Goal: Transaction & Acquisition: Book appointment/travel/reservation

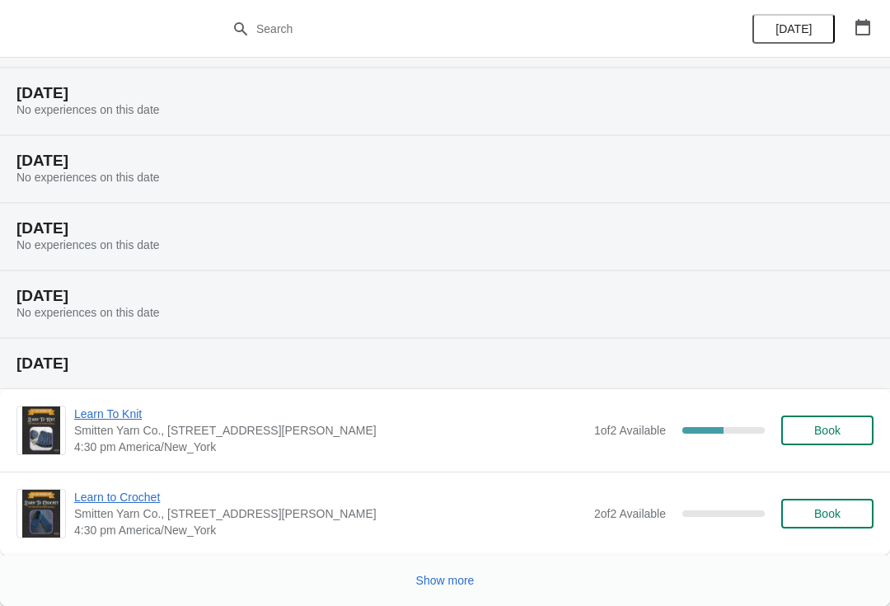
scroll to position [535, 0]
click at [439, 594] on button "Show more" at bounding box center [446, 581] width 72 height 30
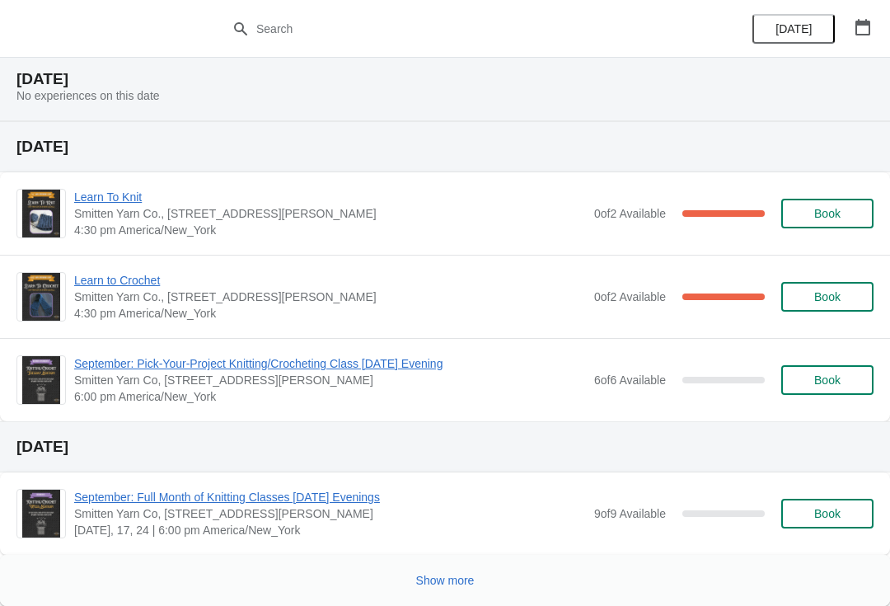
scroll to position [1440, 0]
click at [461, 594] on button "Show more" at bounding box center [446, 581] width 72 height 30
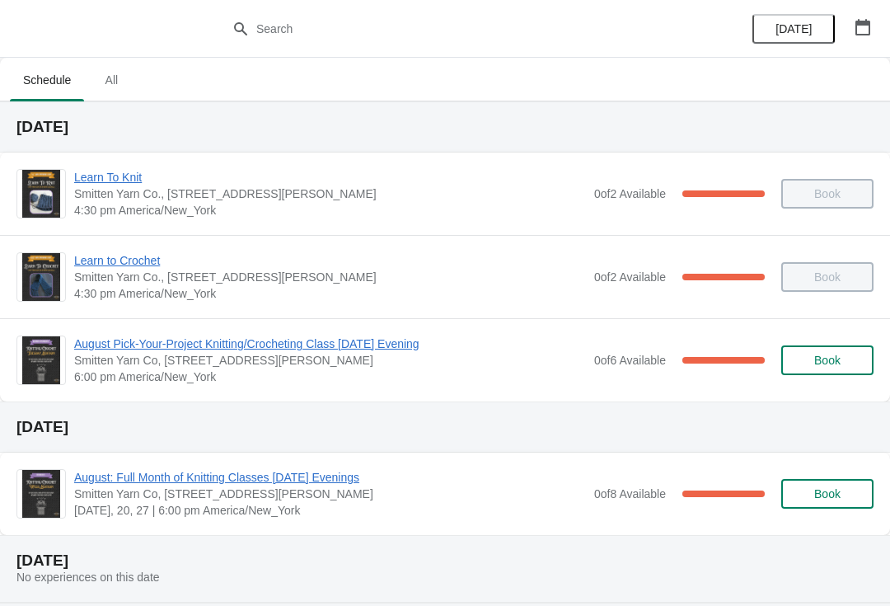
scroll to position [0, 0]
click at [116, 82] on span "All" at bounding box center [111, 80] width 41 height 30
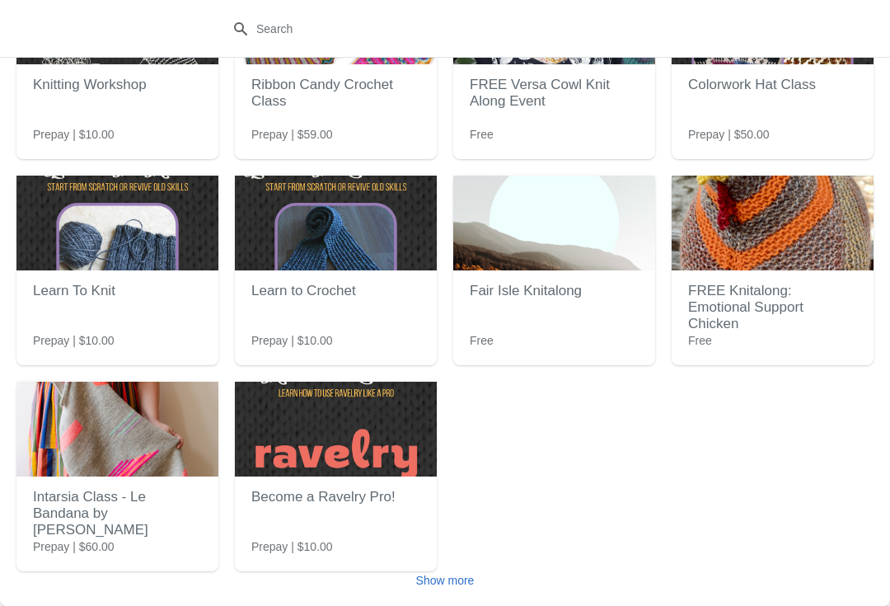
scroll to position [148, 0]
click at [457, 592] on button "Show more" at bounding box center [446, 581] width 72 height 30
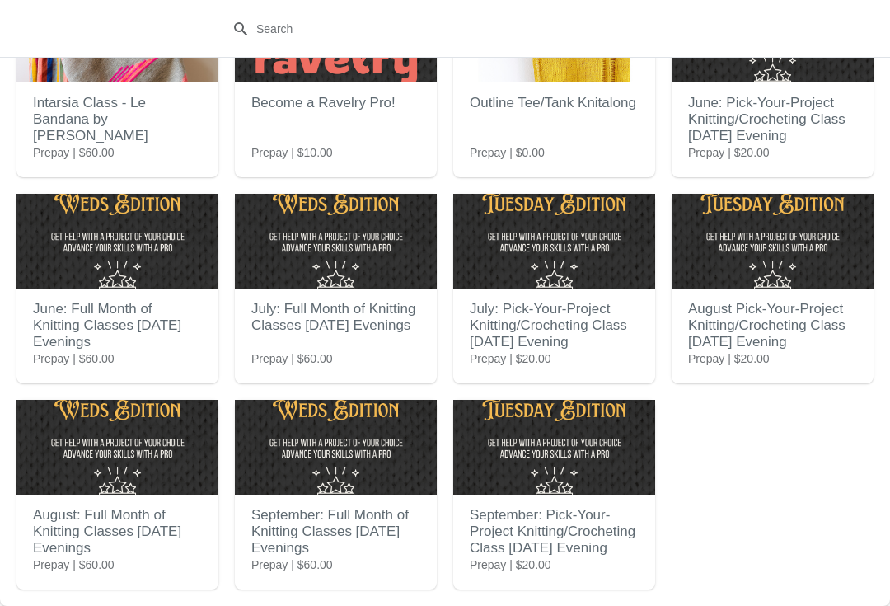
scroll to position [542, 0]
click at [515, 507] on h2 "September: Pick-Your-Project Knitting/Crocheting Class [DATE] Evening" at bounding box center [554, 532] width 169 height 66
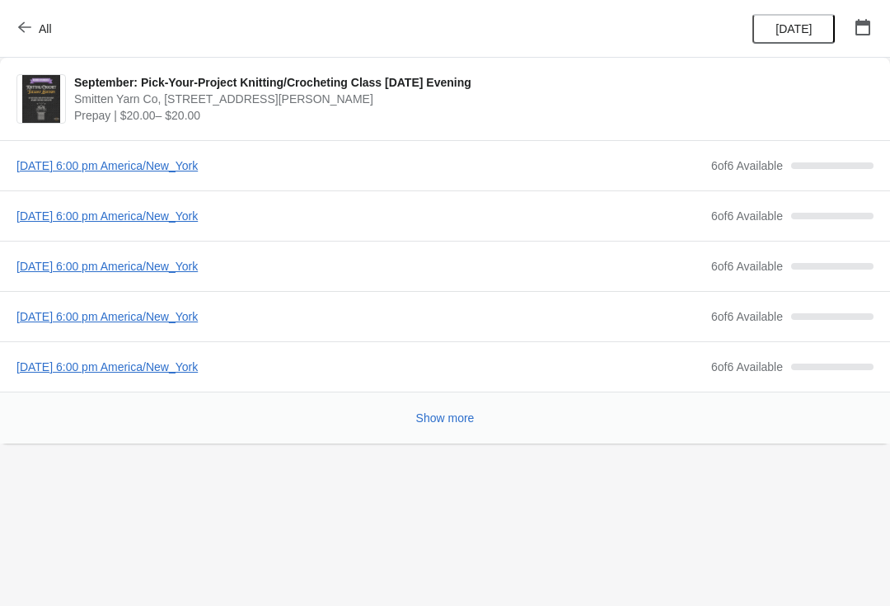
click at [290, 162] on span "[DATE] 6:00 pm America/New_York" at bounding box center [359, 165] width 687 height 16
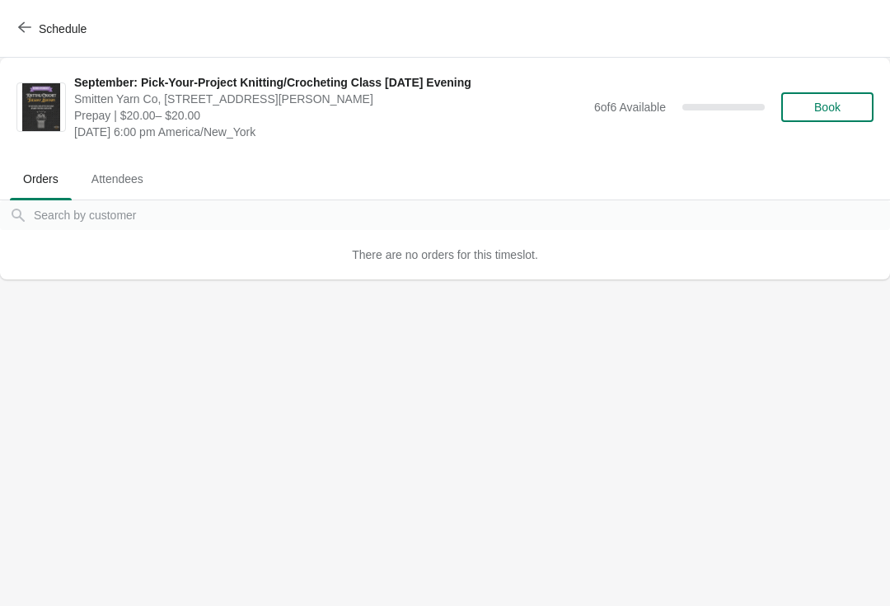
click at [838, 101] on span "Book" at bounding box center [827, 107] width 26 height 13
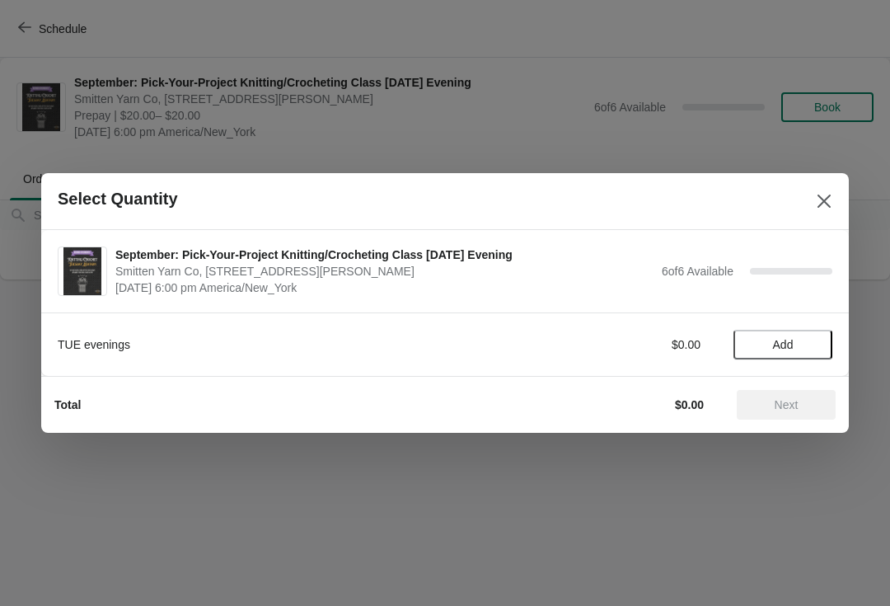
click at [803, 343] on span "Add" at bounding box center [783, 344] width 69 height 13
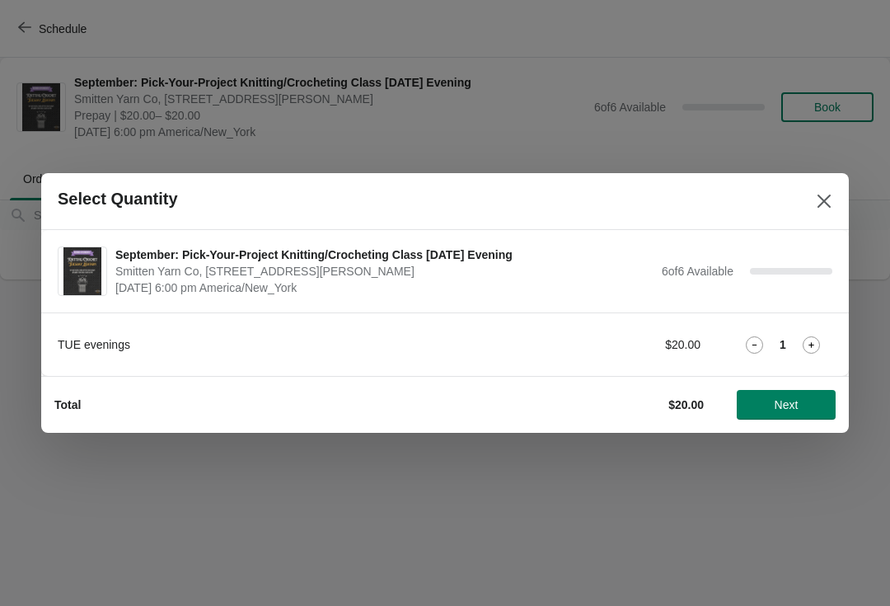
click at [804, 343] on icon at bounding box center [811, 344] width 17 height 17
click at [810, 342] on icon at bounding box center [811, 344] width 17 height 17
click at [816, 351] on icon at bounding box center [811, 344] width 17 height 17
click at [817, 347] on icon at bounding box center [811, 344] width 17 height 17
click at [802, 410] on span "Next" at bounding box center [786, 404] width 73 height 13
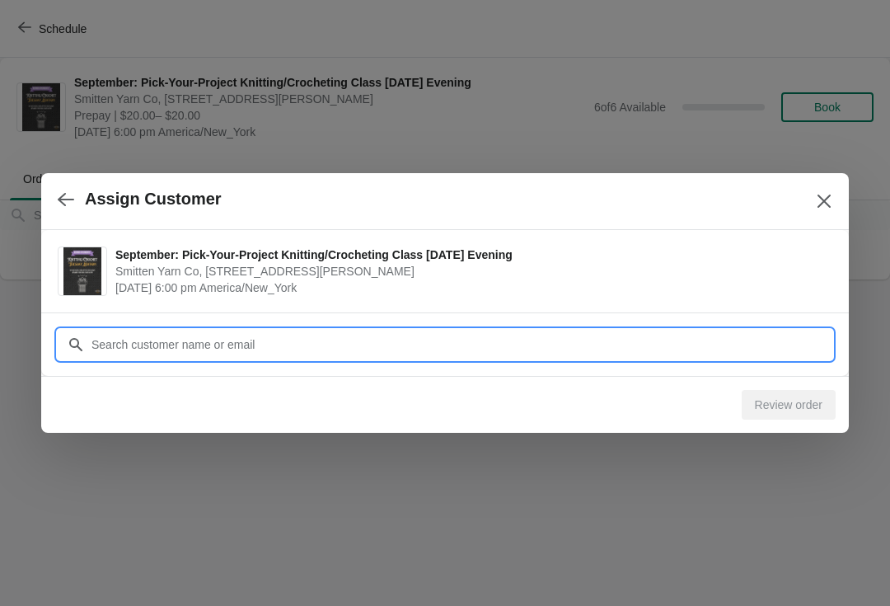
click at [756, 354] on input "Customer" at bounding box center [462, 345] width 742 height 30
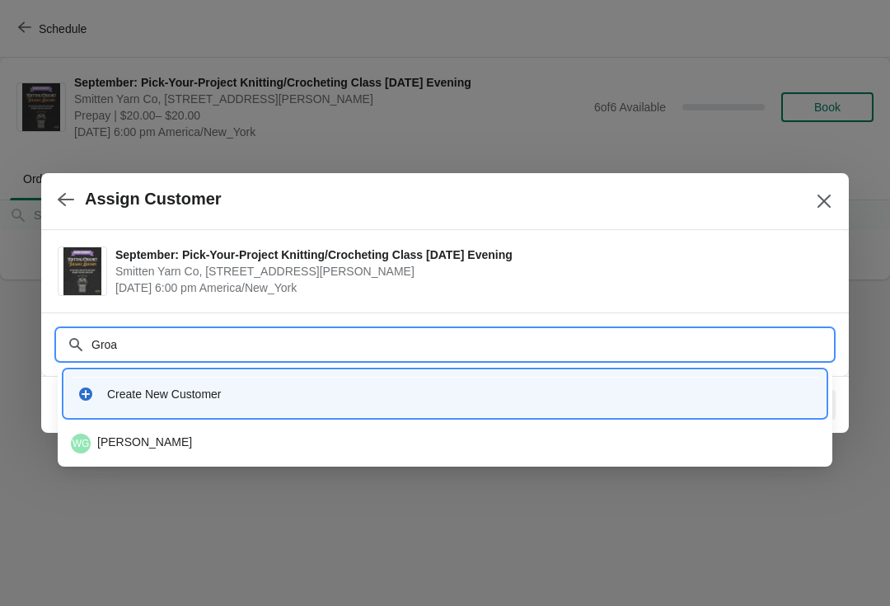
type input "Groat"
click at [122, 439] on div "WG William Groat" at bounding box center [445, 444] width 749 height 20
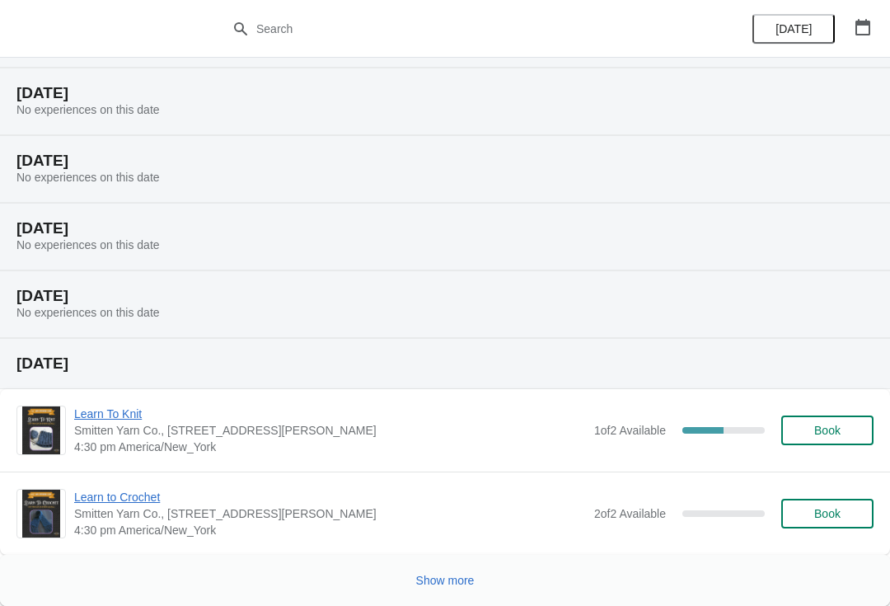
scroll to position [535, 0]
click at [435, 591] on button "Show more" at bounding box center [446, 581] width 72 height 30
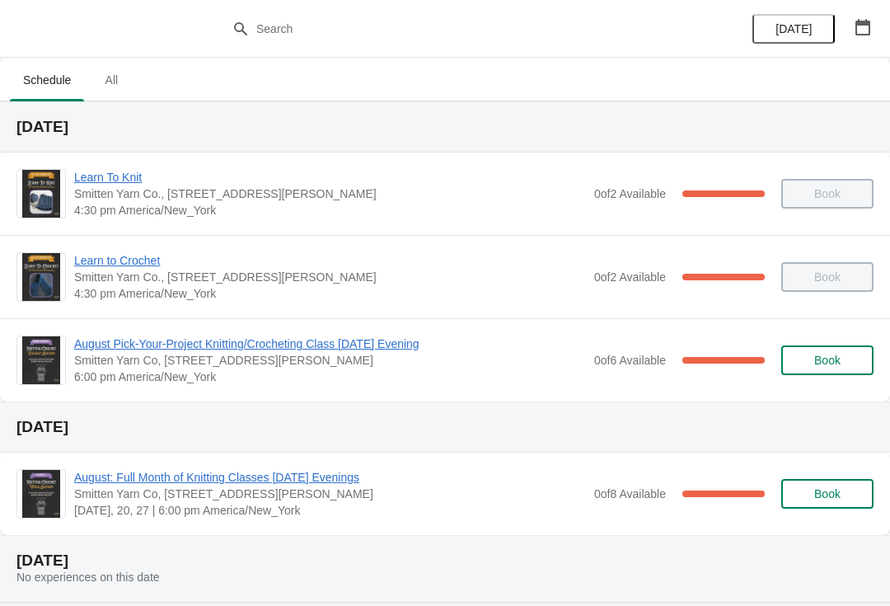
scroll to position [0, 0]
click at [116, 79] on span "All" at bounding box center [111, 80] width 41 height 30
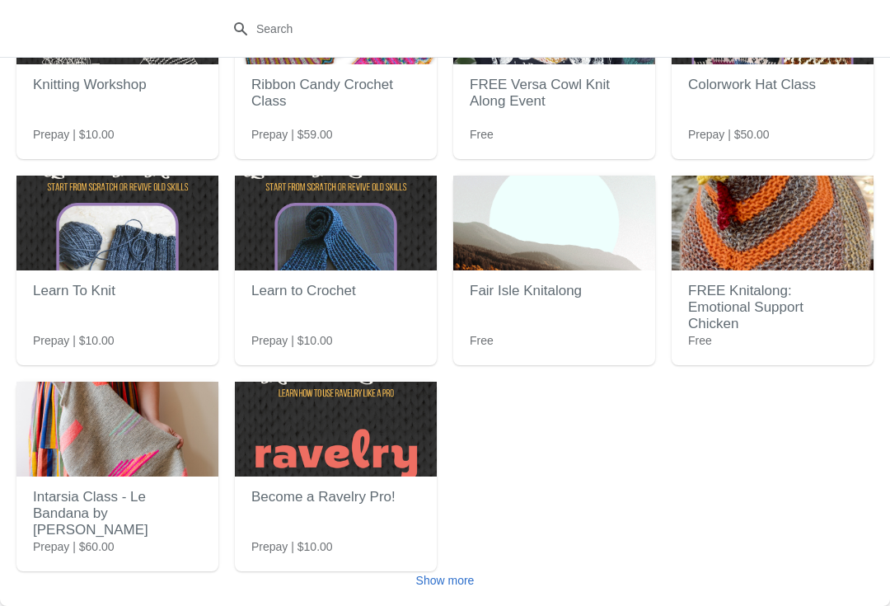
scroll to position [148, 0]
click at [446, 591] on button "Show more" at bounding box center [446, 581] width 72 height 30
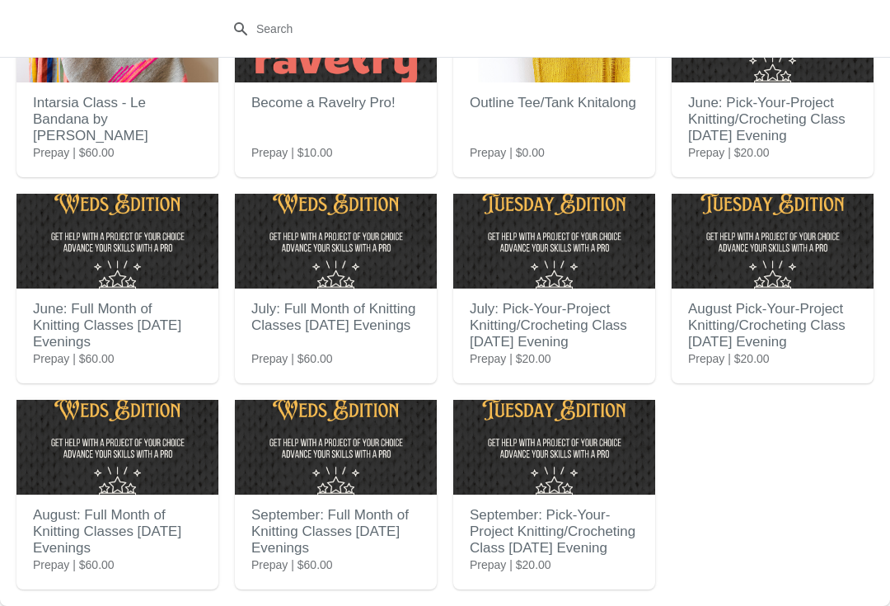
scroll to position [542, 0]
click at [520, 540] on h2 "September: Pick-Your-Project Knitting/Crocheting Class [DATE] Evening" at bounding box center [554, 532] width 169 height 66
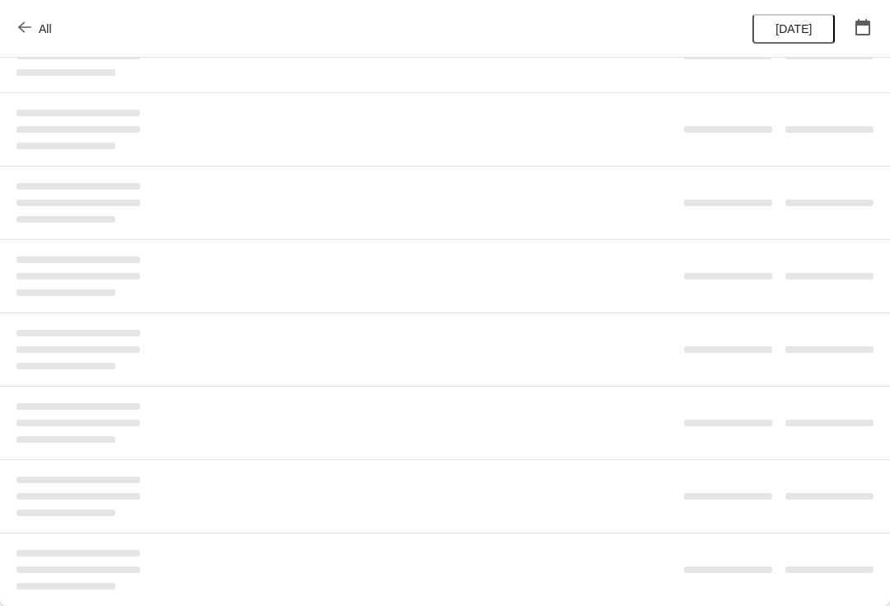
scroll to position [0, 0]
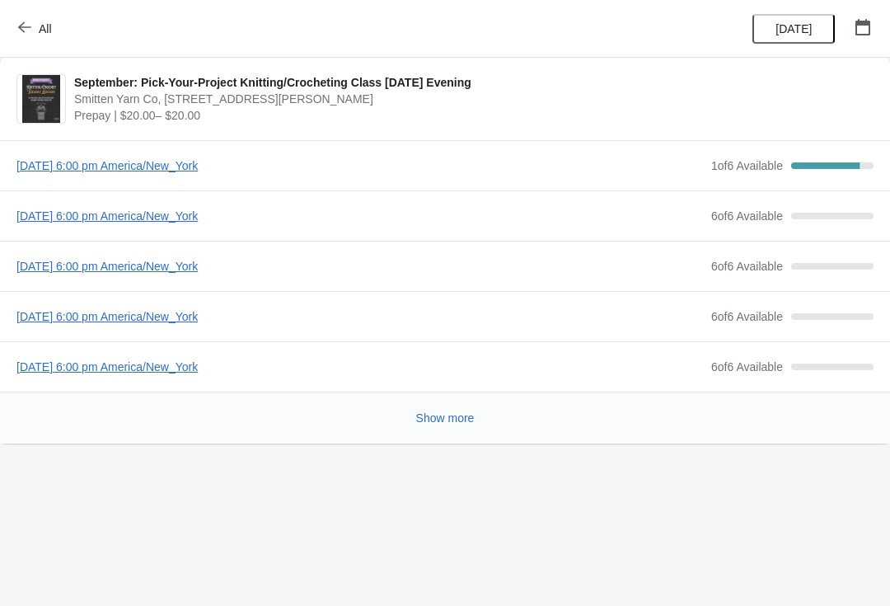
click at [280, 164] on span "[DATE] 6:00 pm America/New_York" at bounding box center [359, 165] width 687 height 16
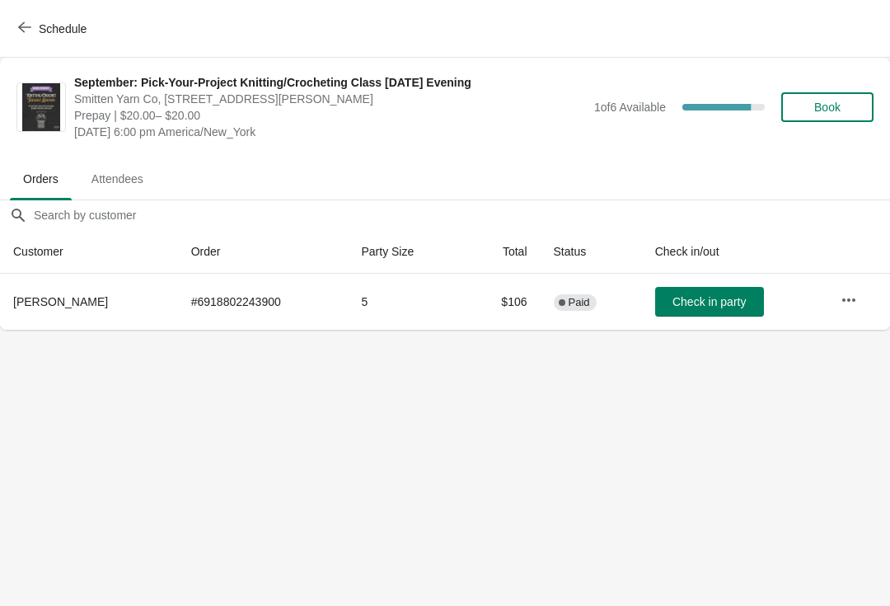
click at [844, 113] on span "Book" at bounding box center [827, 107] width 63 height 13
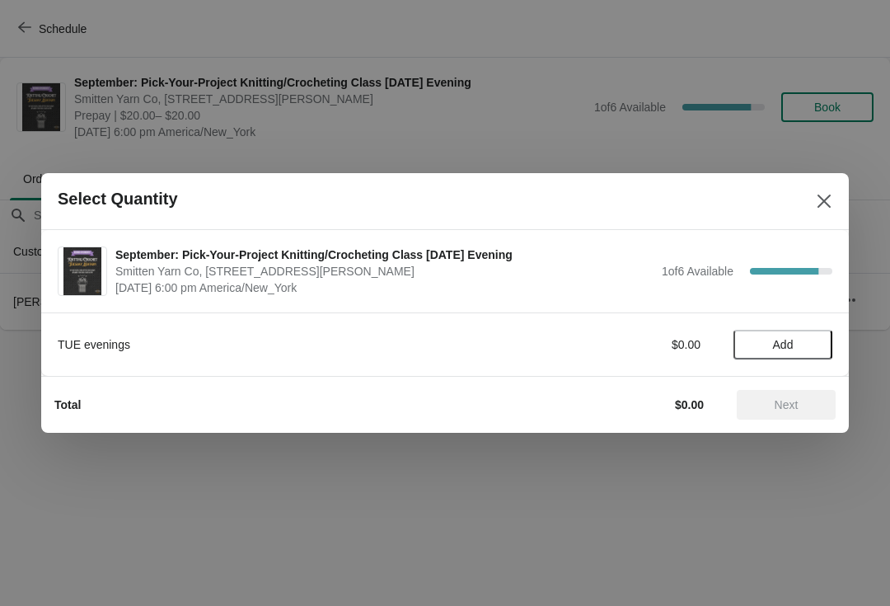
click at [806, 337] on button "Add" at bounding box center [783, 345] width 99 height 30
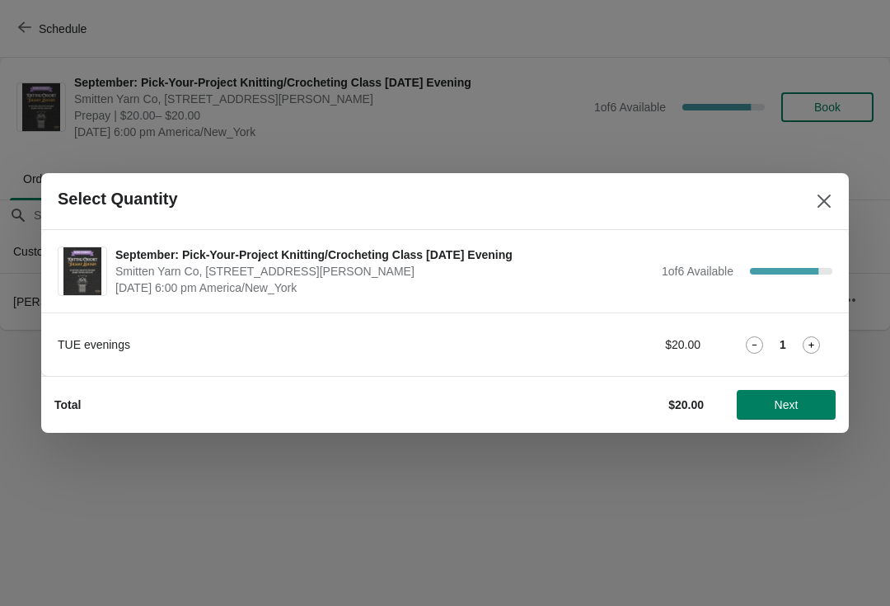
click at [808, 344] on icon at bounding box center [811, 344] width 17 height 17
click at [818, 344] on icon at bounding box center [811, 344] width 17 height 17
click at [812, 350] on icon at bounding box center [811, 344] width 17 height 17
click at [813, 341] on icon at bounding box center [811, 344] width 17 height 17
click at [820, 402] on span "Next" at bounding box center [786, 404] width 73 height 13
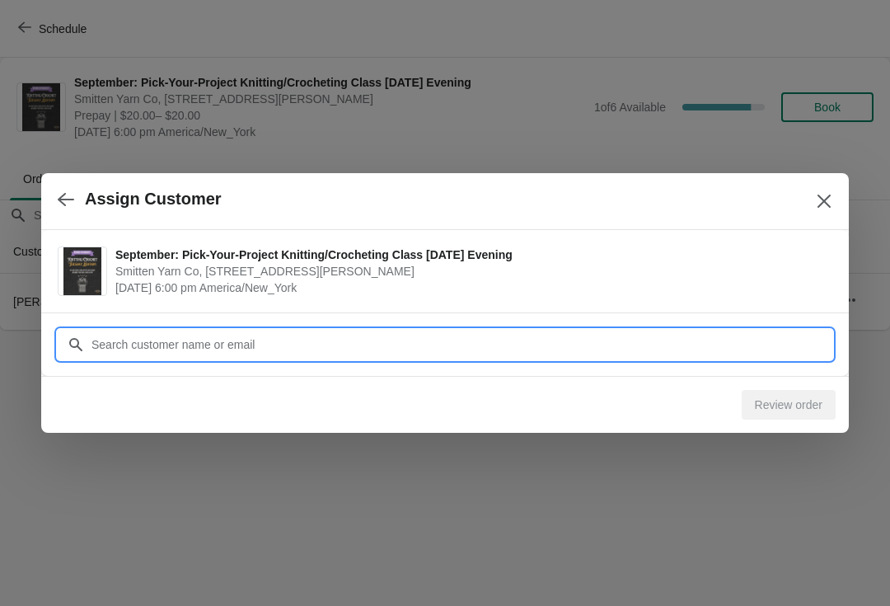
click at [765, 347] on input "Customer" at bounding box center [462, 345] width 742 height 30
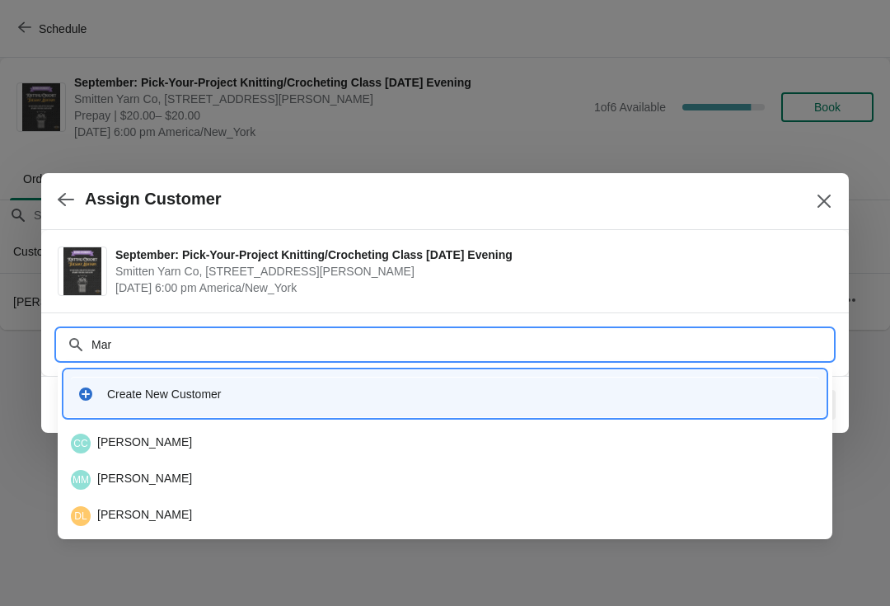
type input "[PERSON_NAME]"
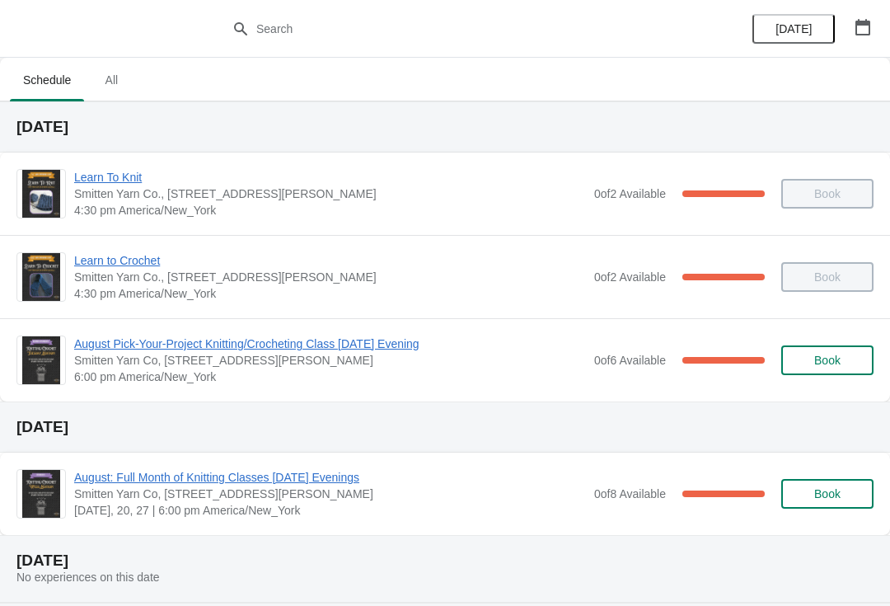
click at [118, 74] on span "All" at bounding box center [111, 80] width 41 height 30
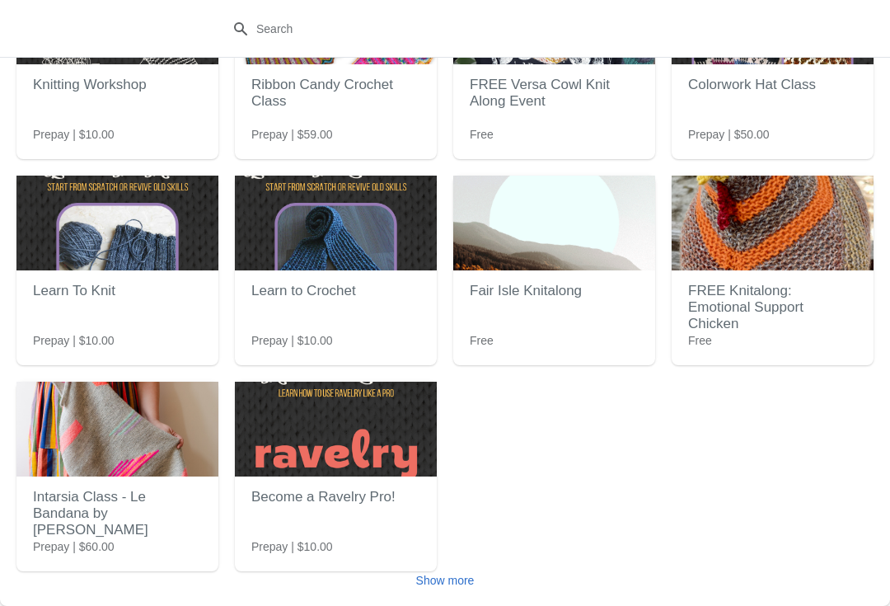
scroll to position [148, 0]
click at [448, 591] on button "Show more" at bounding box center [446, 581] width 72 height 30
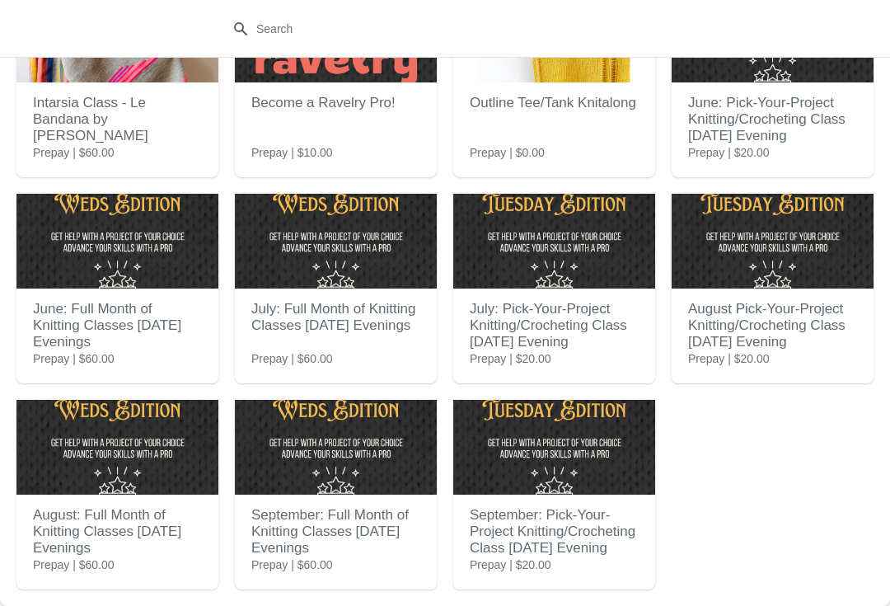
scroll to position [542, 0]
click at [499, 535] on h2 "September: Pick-Your-Project Knitting/Crocheting Class [DATE] Evening" at bounding box center [554, 532] width 169 height 66
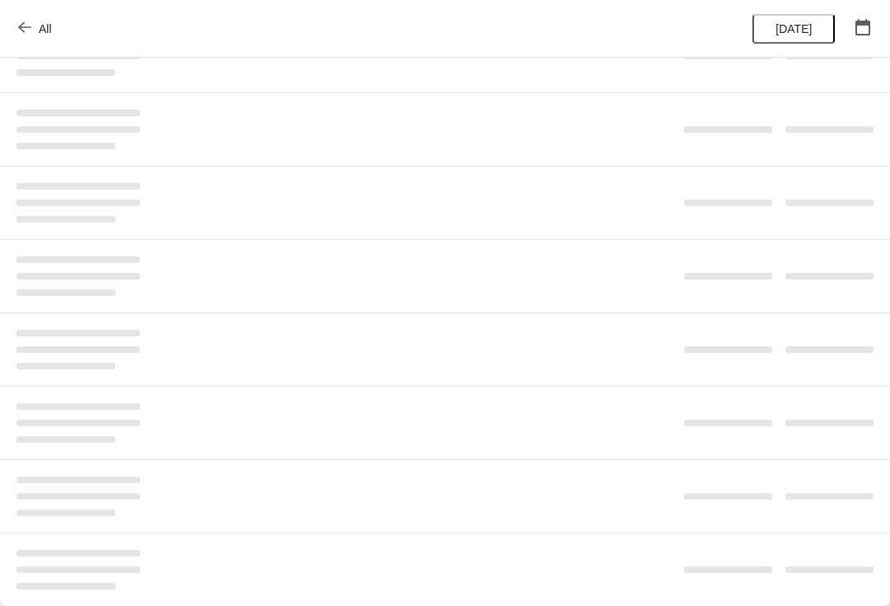
scroll to position [0, 0]
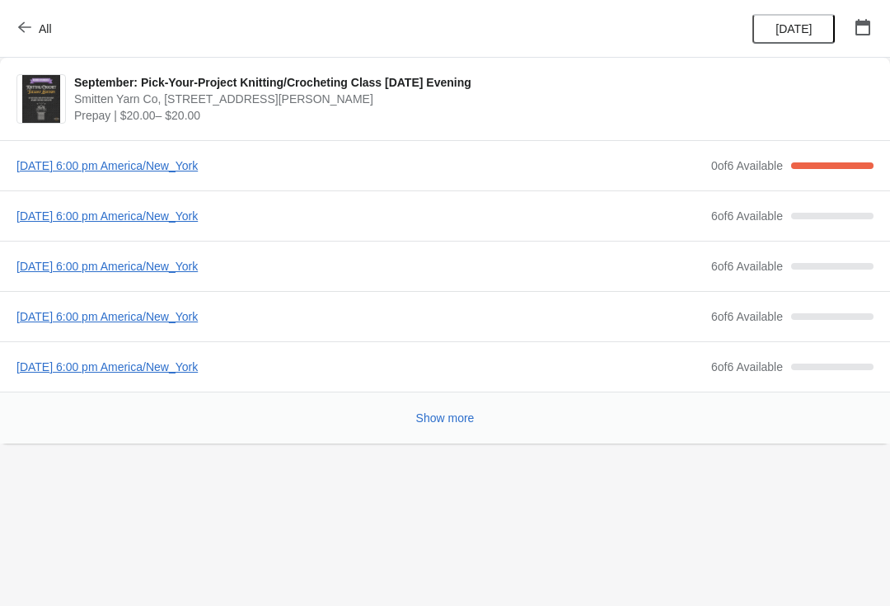
click at [249, 209] on span "[DATE] 6:00 pm America/New_York" at bounding box center [359, 216] width 687 height 16
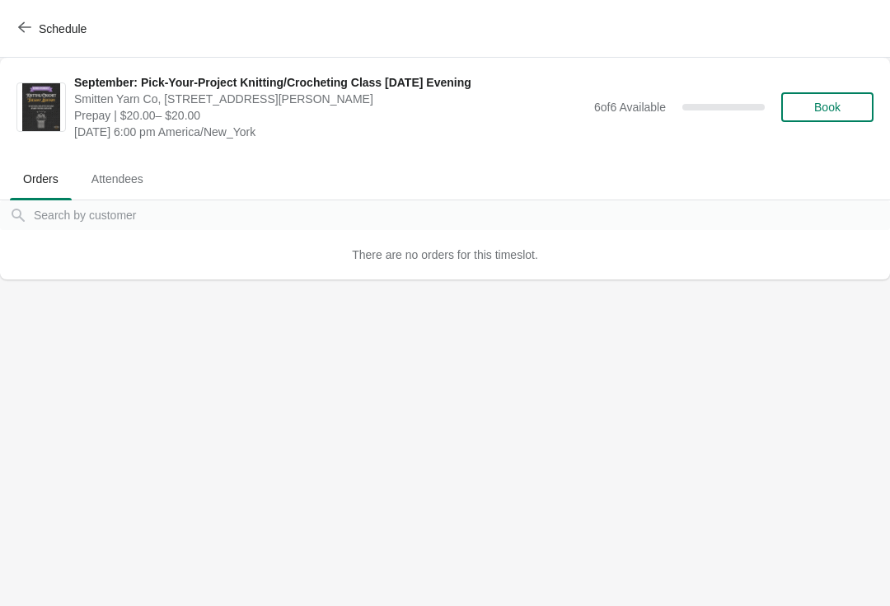
click at [826, 114] on span "Book" at bounding box center [827, 107] width 26 height 13
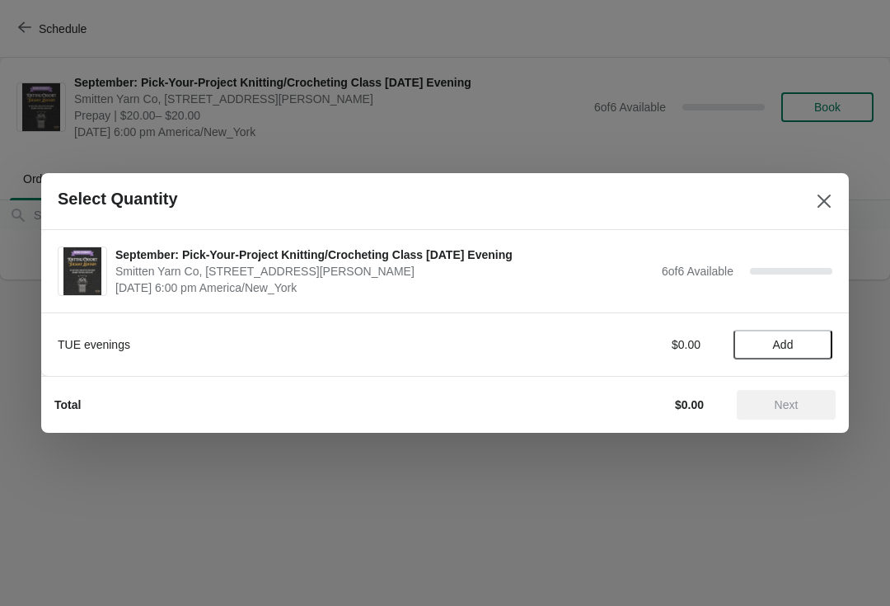
click at [788, 345] on span "Add" at bounding box center [783, 344] width 21 height 13
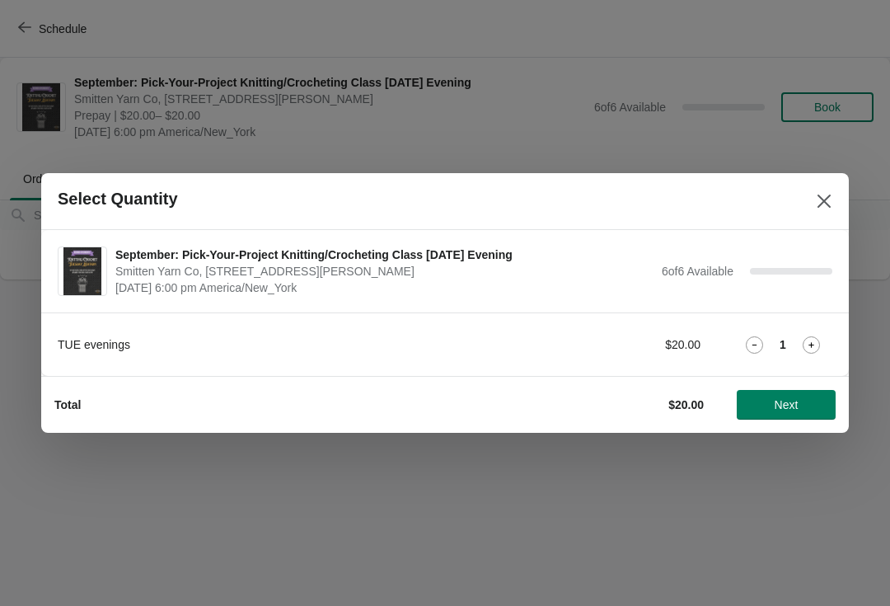
click at [818, 346] on icon at bounding box center [811, 344] width 17 height 17
click at [797, 410] on span "Next" at bounding box center [787, 404] width 24 height 13
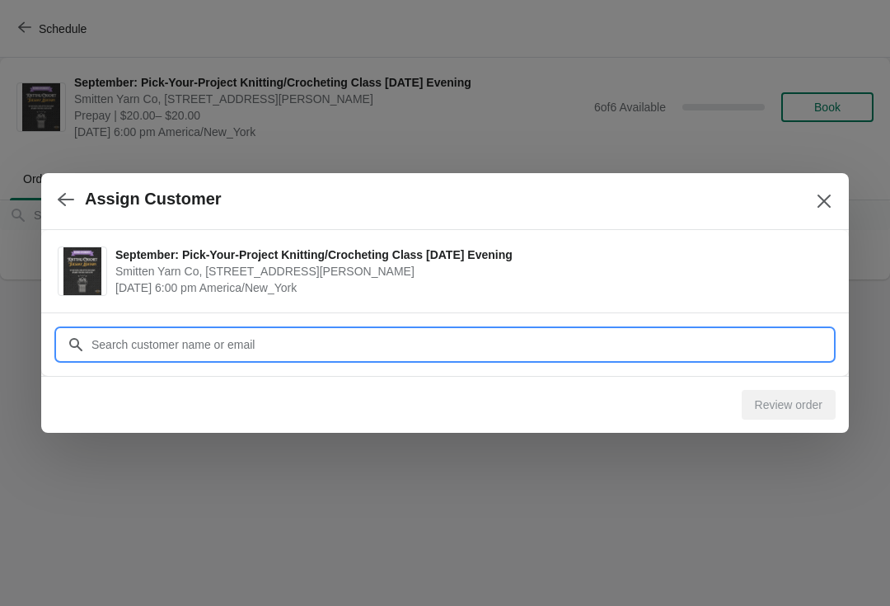
click at [675, 341] on input "Customer" at bounding box center [462, 345] width 742 height 30
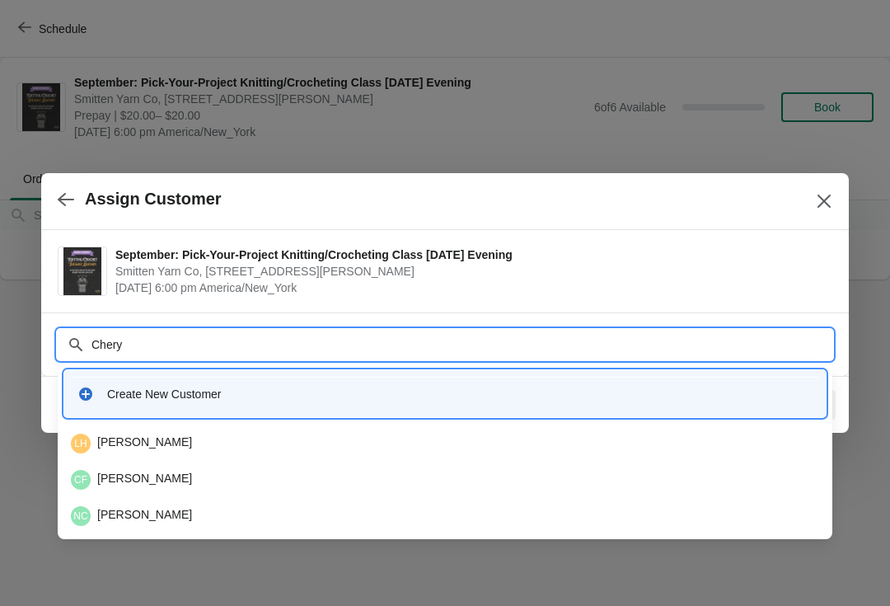
type input "Cheryl"
click at [558, 472] on div "CC Cheryl Cowan" at bounding box center [445, 480] width 749 height 20
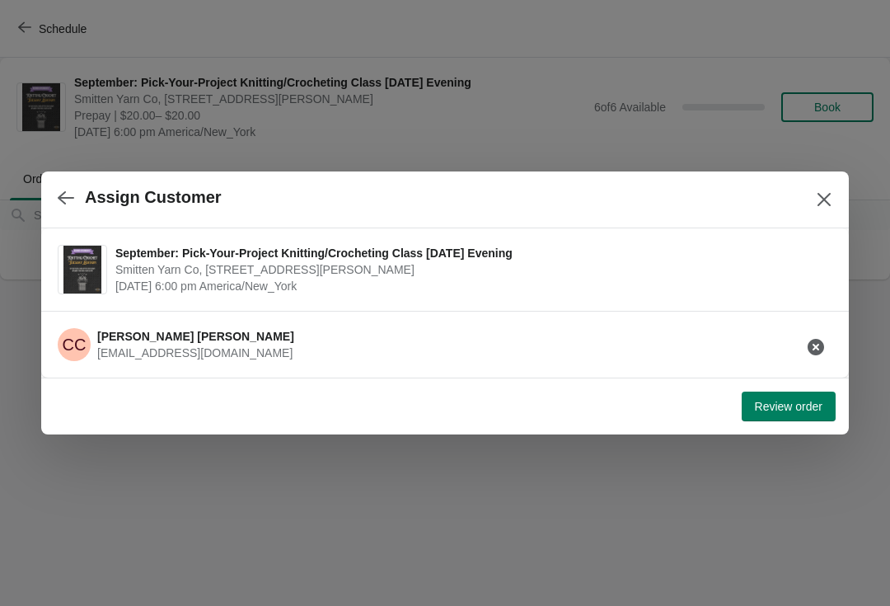
click at [830, 415] on button "Review order" at bounding box center [789, 407] width 94 height 30
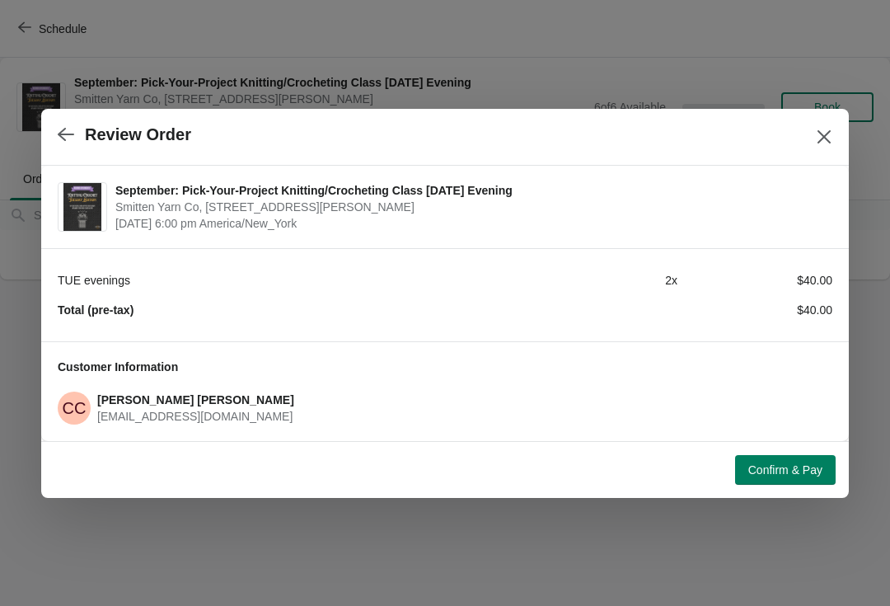
click at [810, 464] on span "Confirm & Pay" at bounding box center [786, 469] width 74 height 13
